Goal: Check status: Check status

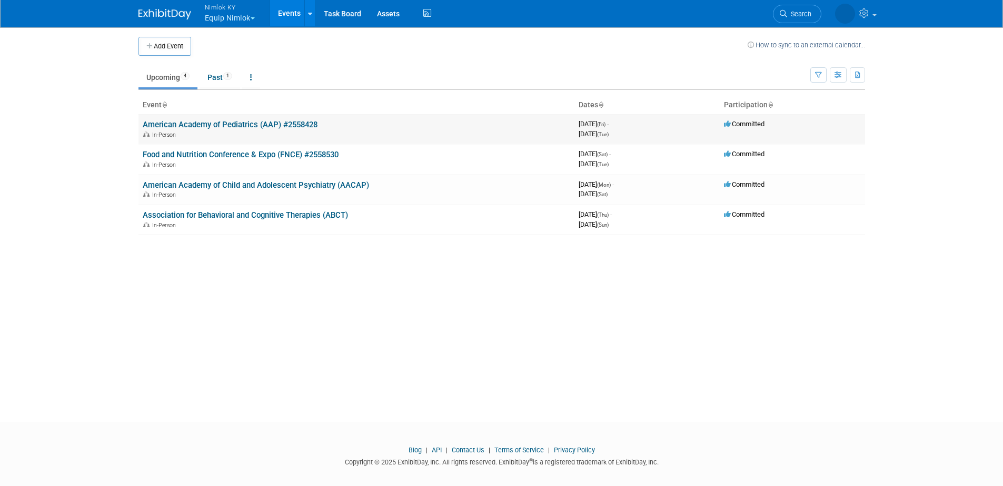
click at [274, 124] on link "American Academy of Pediatrics (AAP) #2558428" at bounding box center [230, 124] width 175 height 9
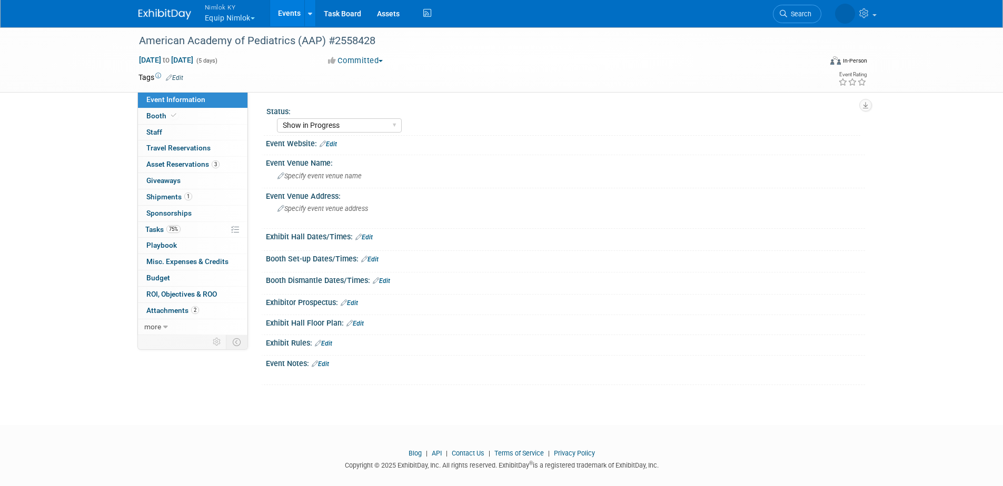
select select "Show in Progress"
click at [171, 197] on span "Shipments 1" at bounding box center [169, 197] width 46 height 8
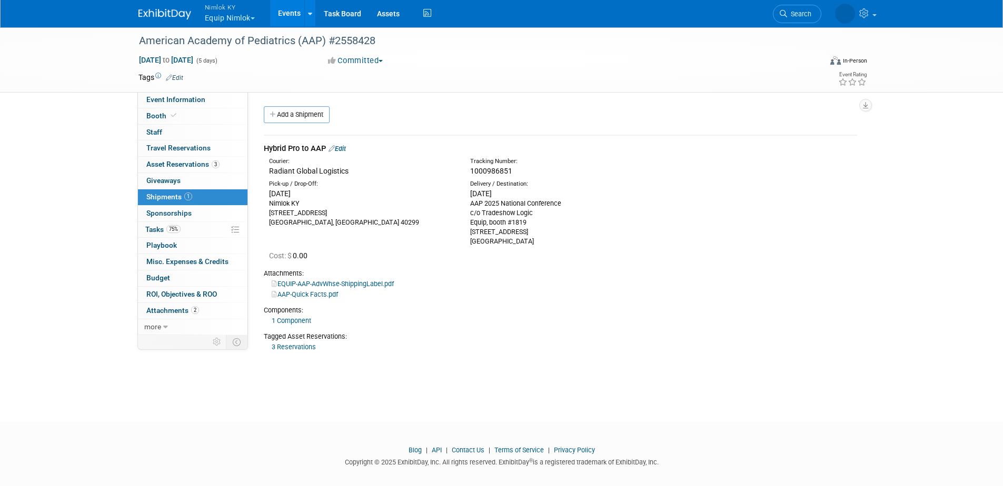
drag, startPoint x: 510, startPoint y: 171, endPoint x: 470, endPoint y: 171, distance: 39.5
click at [470, 171] on span "1000986851" at bounding box center [491, 171] width 42 height 8
copy span "1000986851"
click at [452, 361] on div "Hybrid Pro to AAP Edit Courier: Radiant Global Logistics 0.00" at bounding box center [560, 243] width 609 height 235
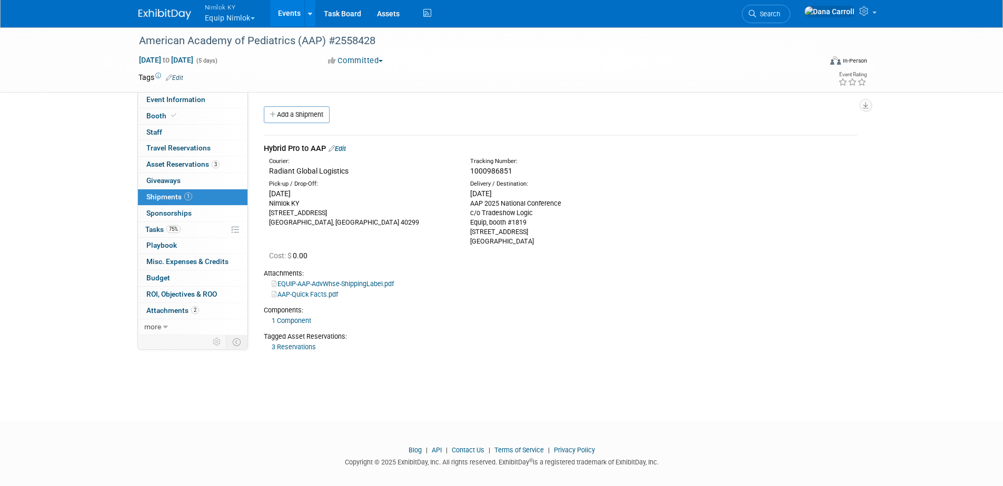
drag, startPoint x: 270, startPoint y: 169, endPoint x: 348, endPoint y: 170, distance: 77.9
click at [348, 170] on div "Radiant Global Logistics" at bounding box center [361, 171] width 185 height 11
copy div "Radiant Global Logistics"
drag, startPoint x: 511, startPoint y: 171, endPoint x: 469, endPoint y: 169, distance: 41.6
click at [469, 169] on div "Tracking Number: 1000986851" at bounding box center [588, 166] width 252 height 19
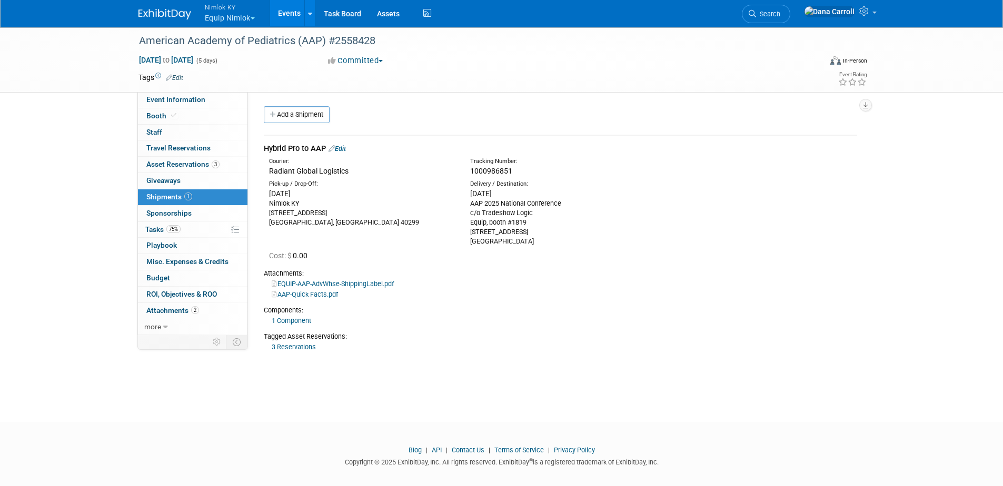
copy span "1000986851"
click at [487, 182] on div "Delivery / Destination:" at bounding box center [562, 184] width 185 height 8
click at [292, 319] on link "1 Component" at bounding box center [291, 321] width 39 height 8
